Goal: Find contact information: Find contact information

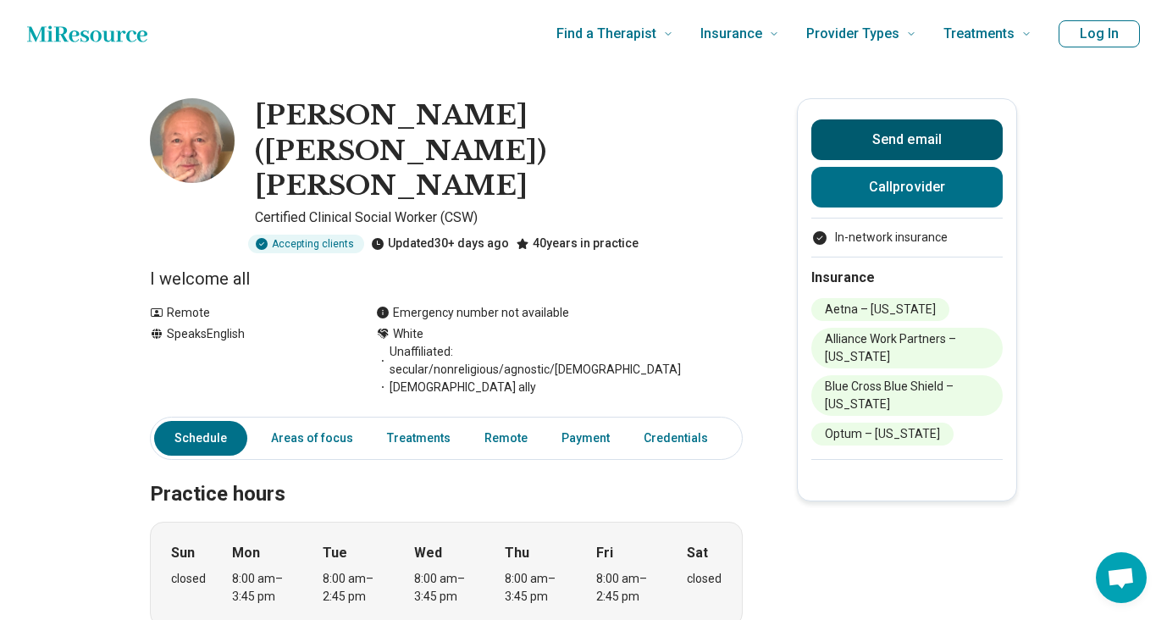
click at [904, 135] on button "Send email" at bounding box center [906, 139] width 191 height 41
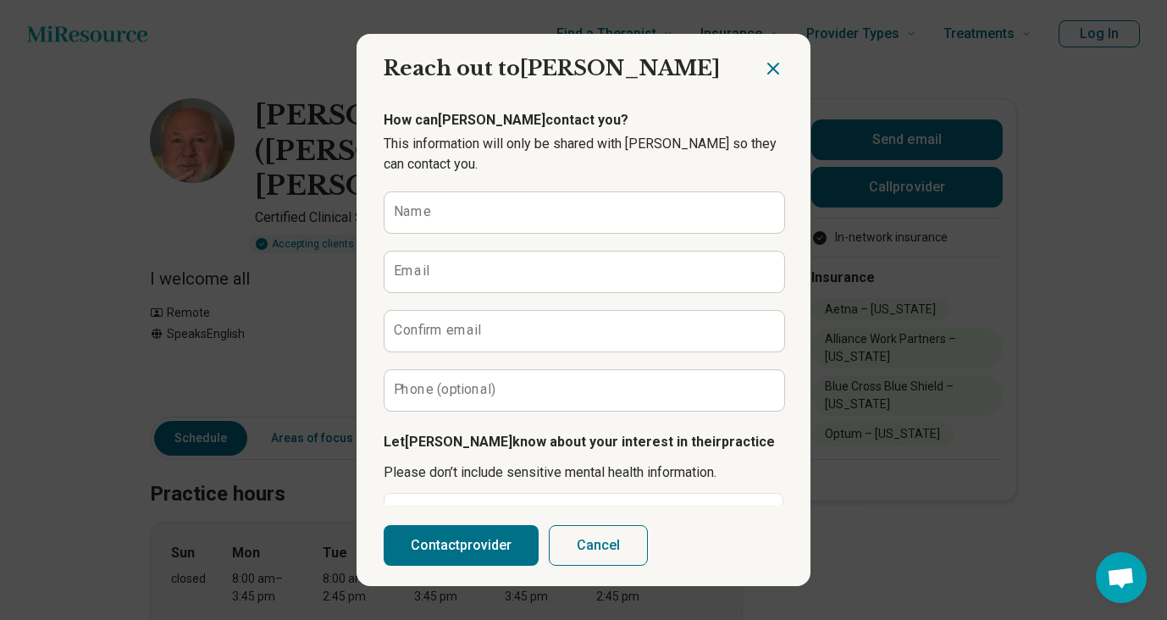
click at [764, 61] on icon "Close dialog" at bounding box center [773, 68] width 20 height 20
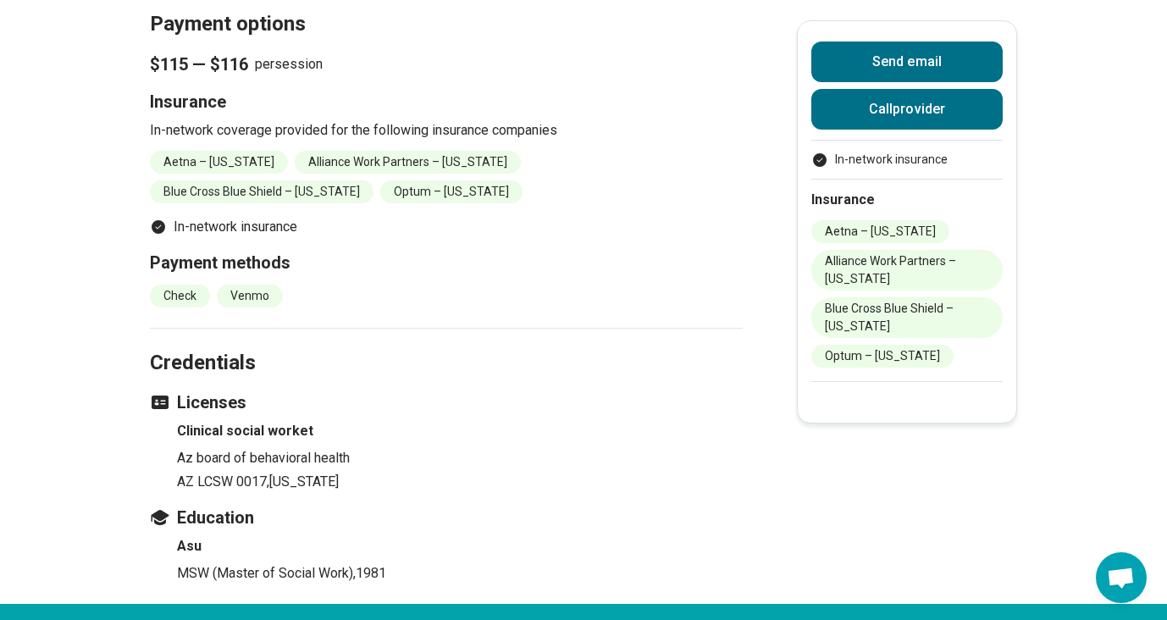
scroll to position [1231, 0]
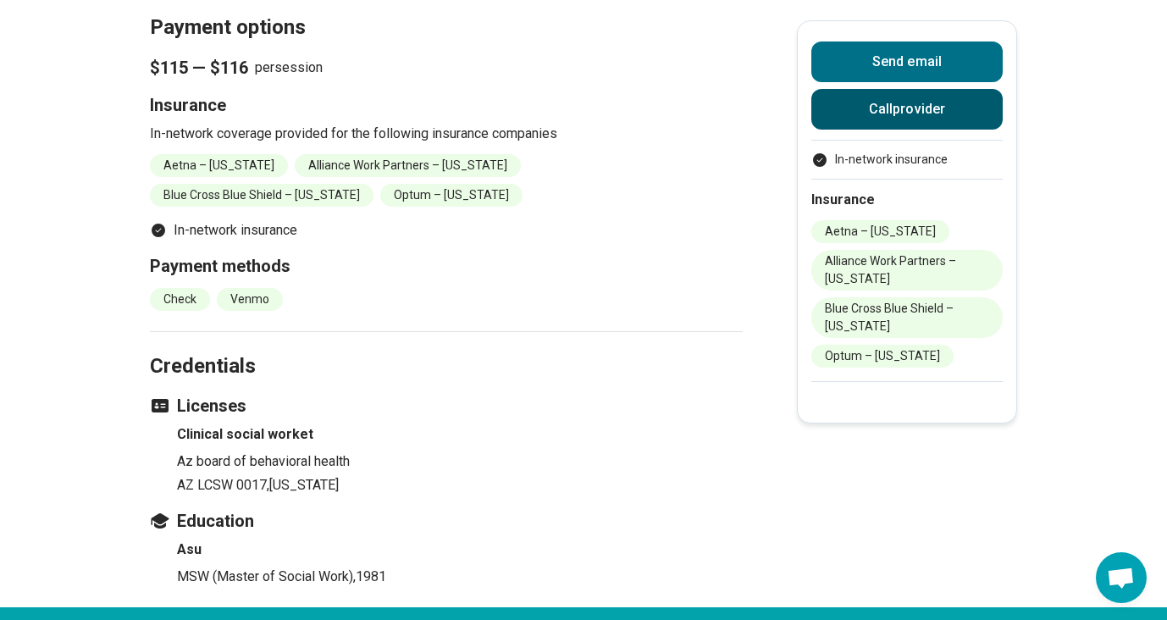
click at [851, 119] on button "Call provider" at bounding box center [906, 109] width 191 height 41
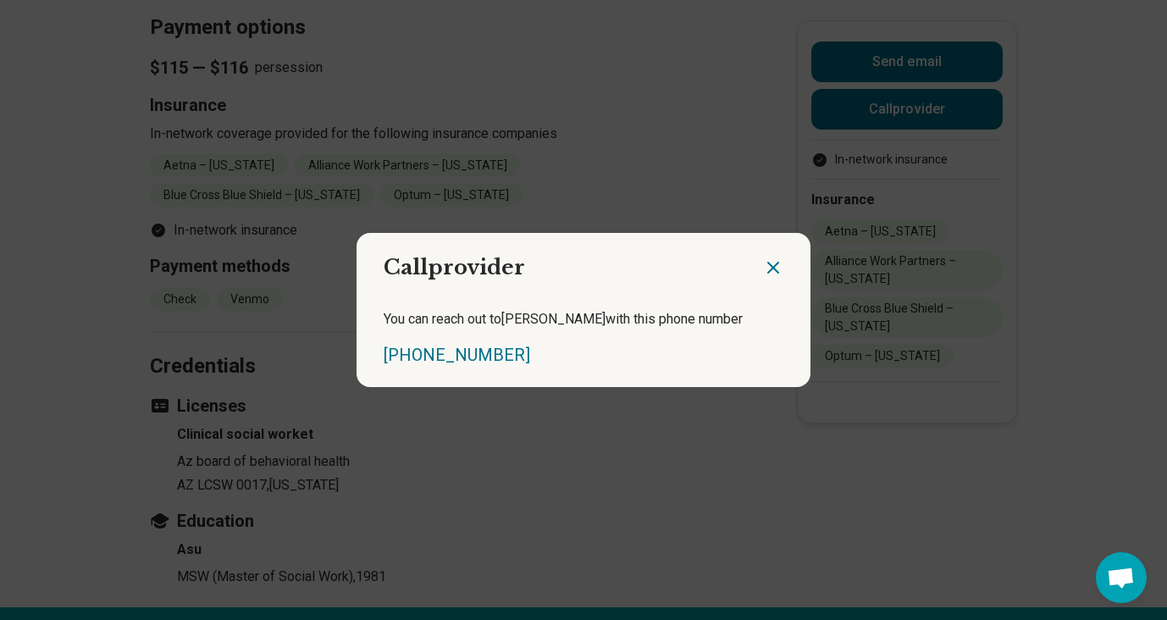
click at [773, 262] on icon "Close dialog" at bounding box center [773, 267] width 20 height 20
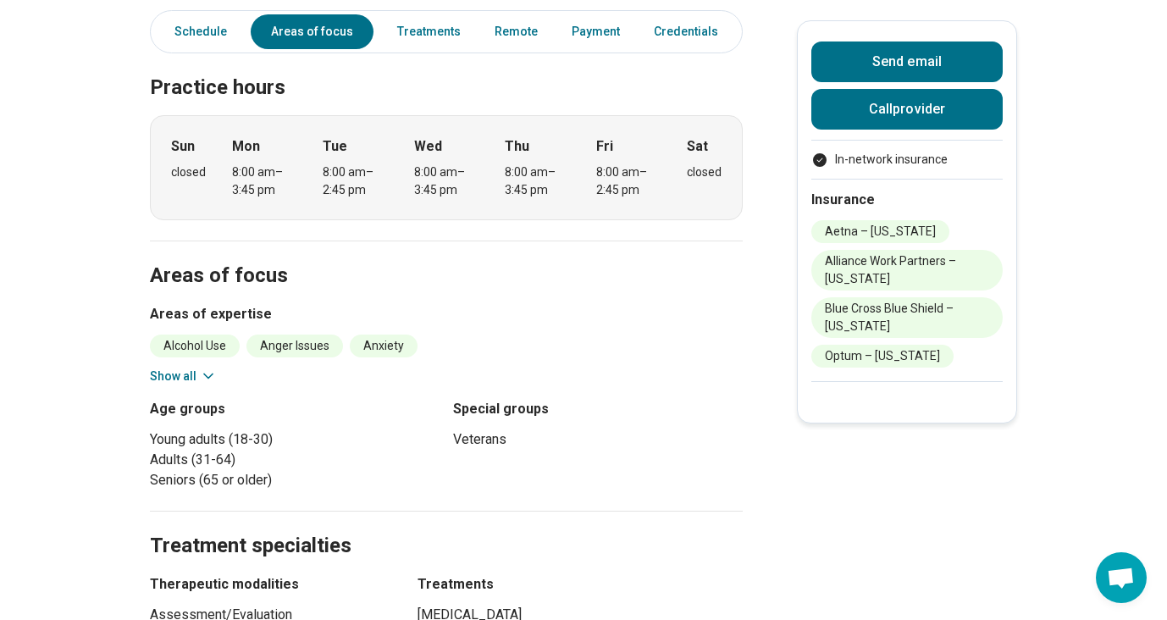
scroll to position [0, 0]
